Goal: Register for event/course

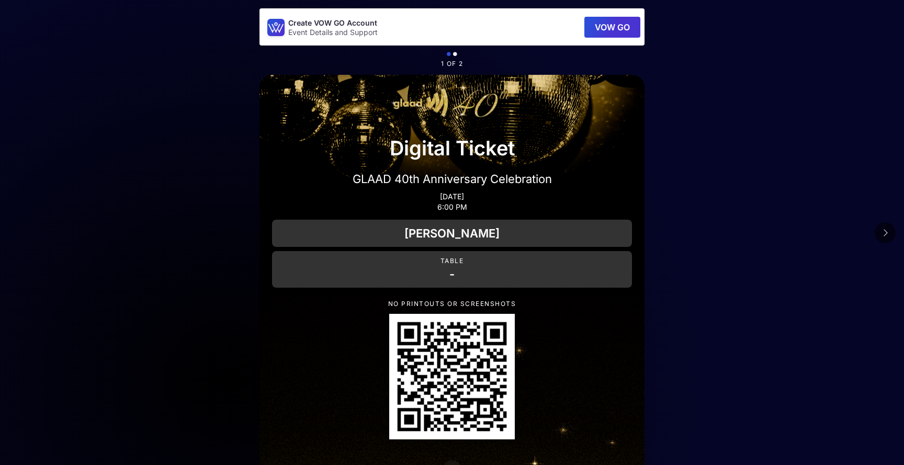
click at [604, 26] on button "VOW GO" at bounding box center [612, 27] width 56 height 21
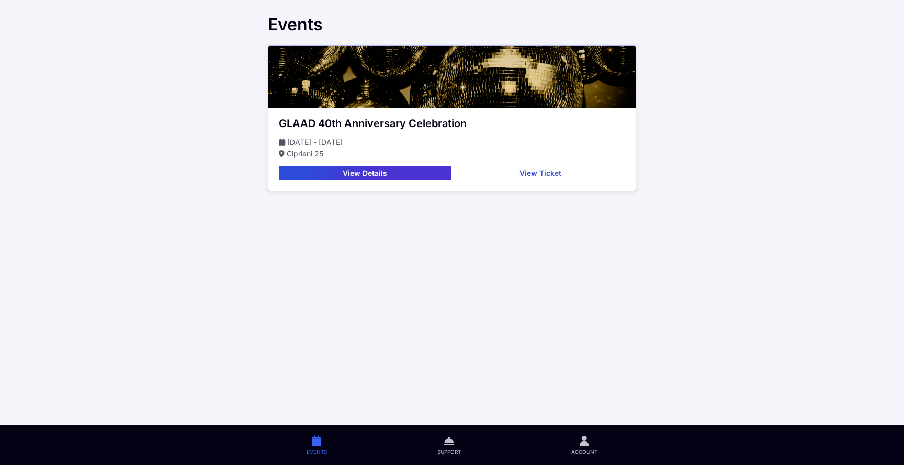
click at [525, 177] on button "View Ticket" at bounding box center [541, 173] width 170 height 15
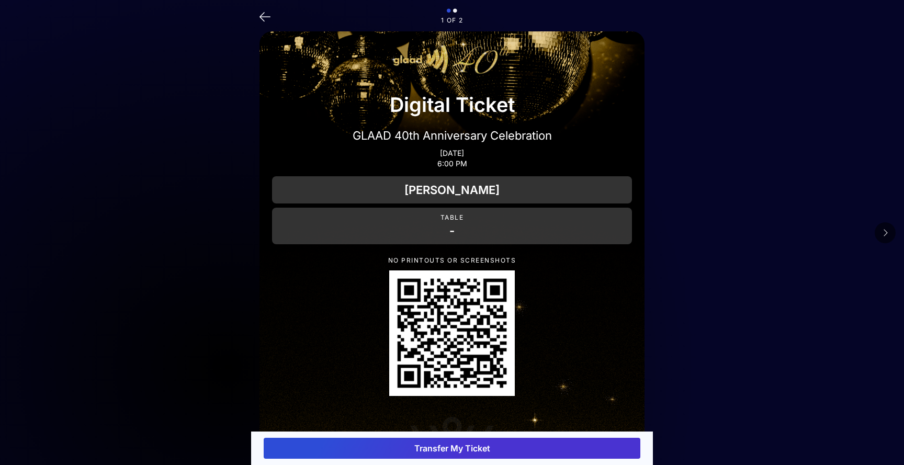
scroll to position [53, 0]
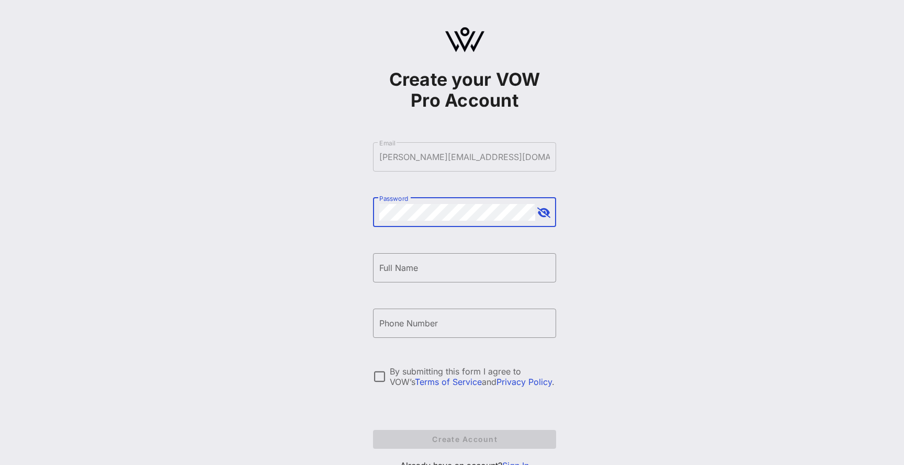
click at [545, 214] on button "append icon" at bounding box center [543, 213] width 13 height 10
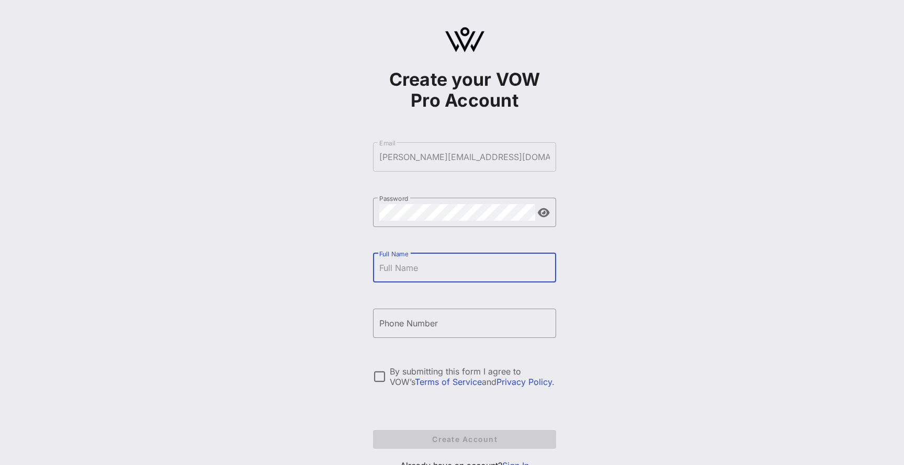
click at [414, 274] on input "Full Name" at bounding box center [464, 267] width 171 height 17
type input "[PERSON_NAME]"
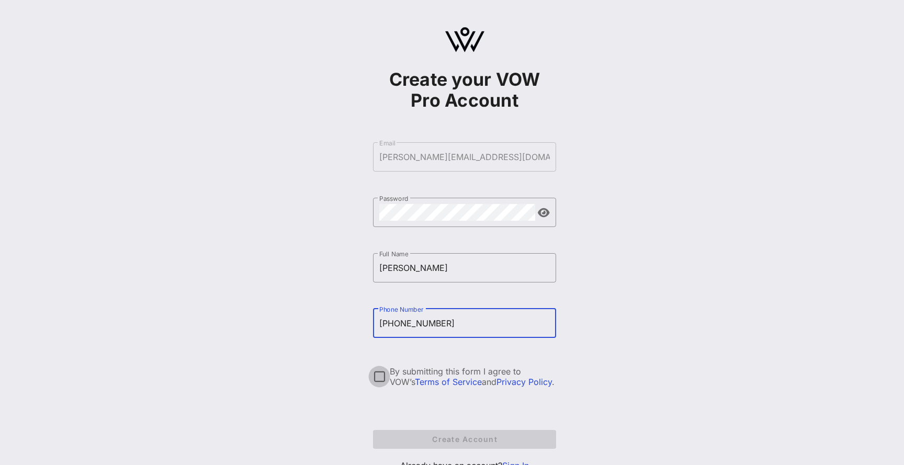
type input "+19174235338"
click at [376, 378] on div at bounding box center [379, 377] width 18 height 18
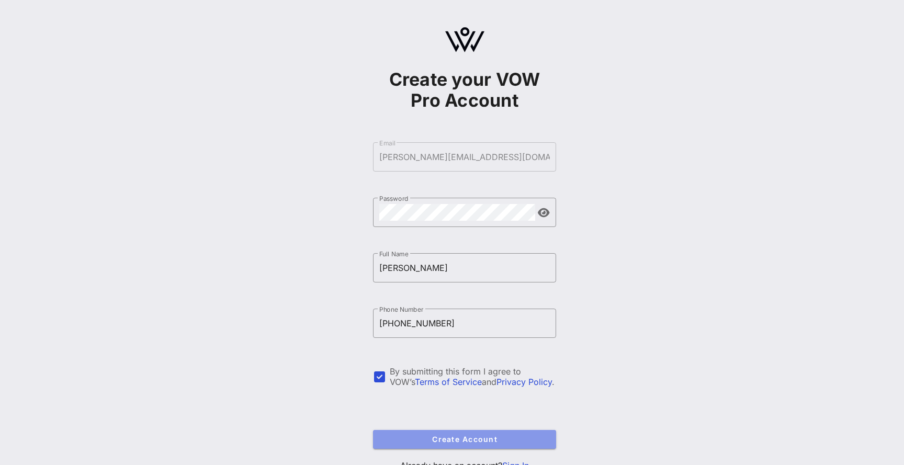
click at [434, 437] on span "Create Account" at bounding box center [464, 439] width 166 height 9
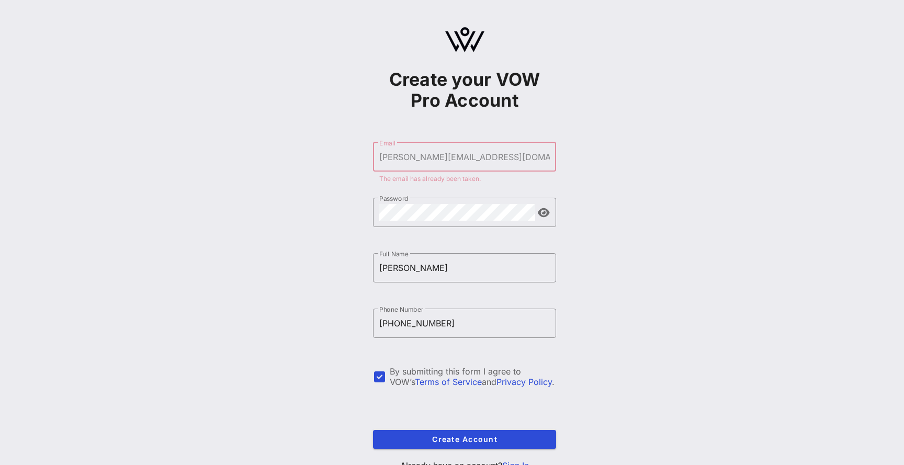
click at [350, 378] on div "Create your VOW Pro Account ​ Email miller.br.4@pg.com The email has already be…" at bounding box center [464, 253] width 879 height 507
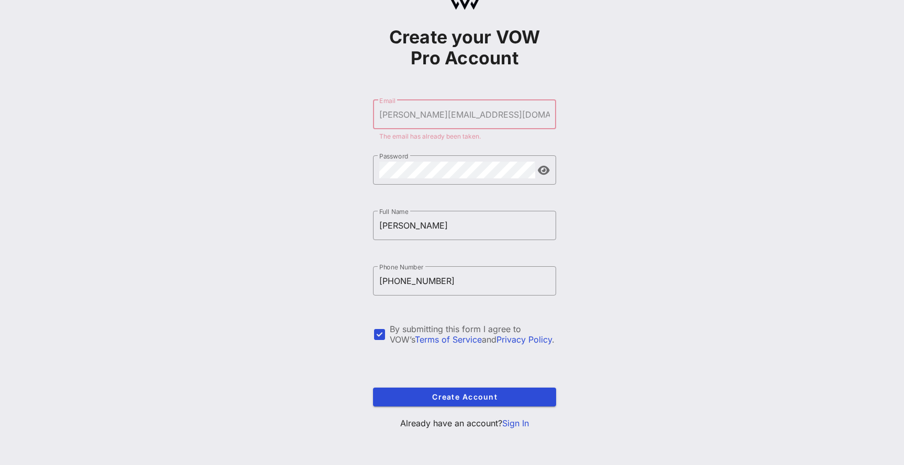
click at [516, 421] on link "Sign In" at bounding box center [515, 423] width 27 height 10
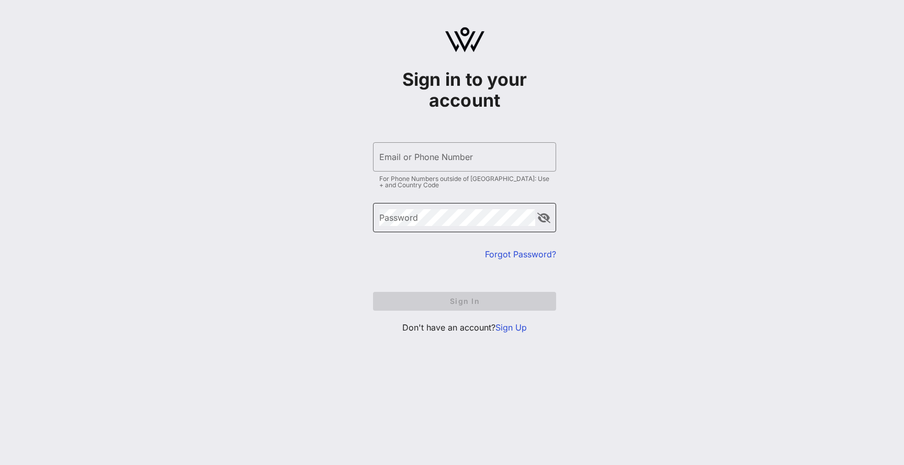
type input "miller.br.4@pg.com"
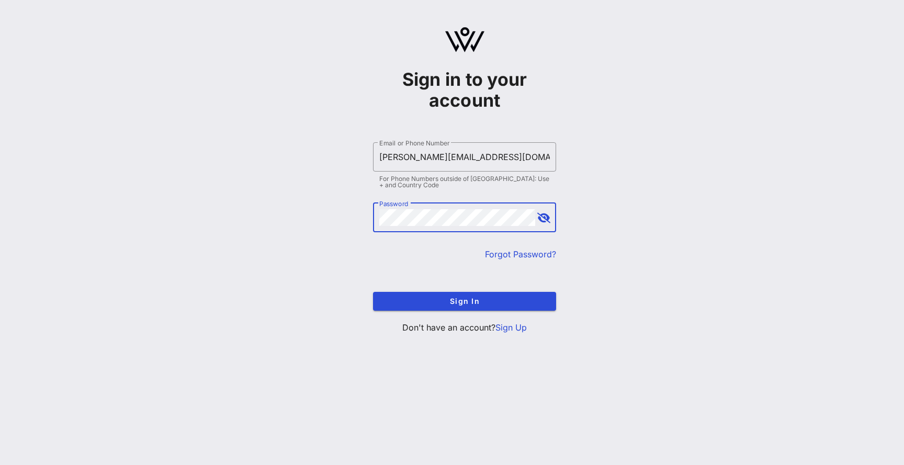
click at [542, 221] on button "append icon" at bounding box center [543, 218] width 13 height 10
click at [482, 296] on button "Sign In" at bounding box center [464, 301] width 183 height 19
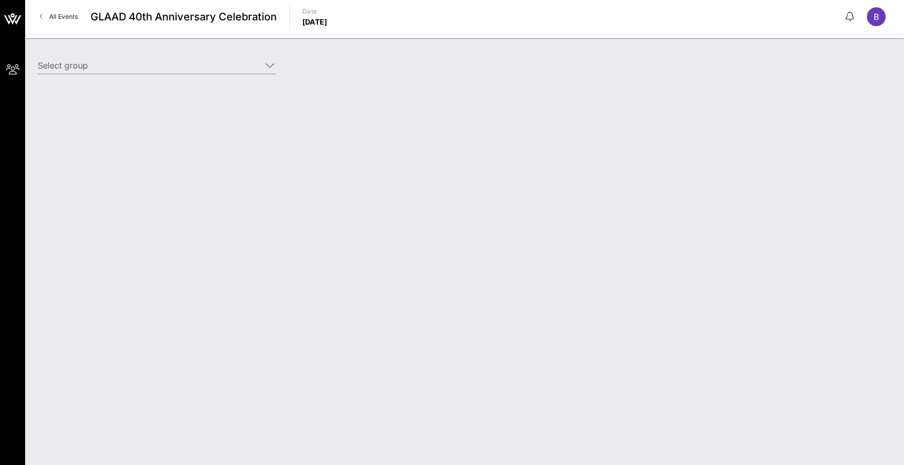
type input "P&G (P&G) [Brent Miller, miller.br.4@pg.com]"
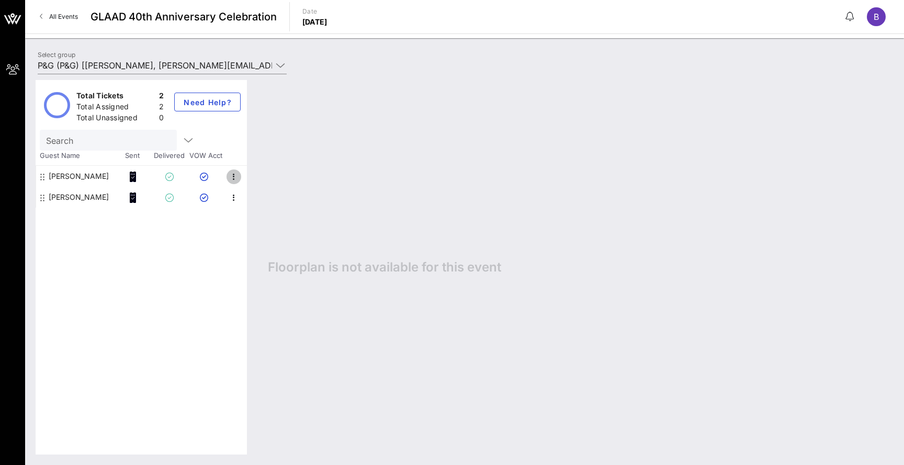
click at [234, 181] on icon "button" at bounding box center [234, 177] width 13 height 13
click at [233, 182] on icon "button" at bounding box center [234, 177] width 13 height 13
